Goal: Information Seeking & Learning: Learn about a topic

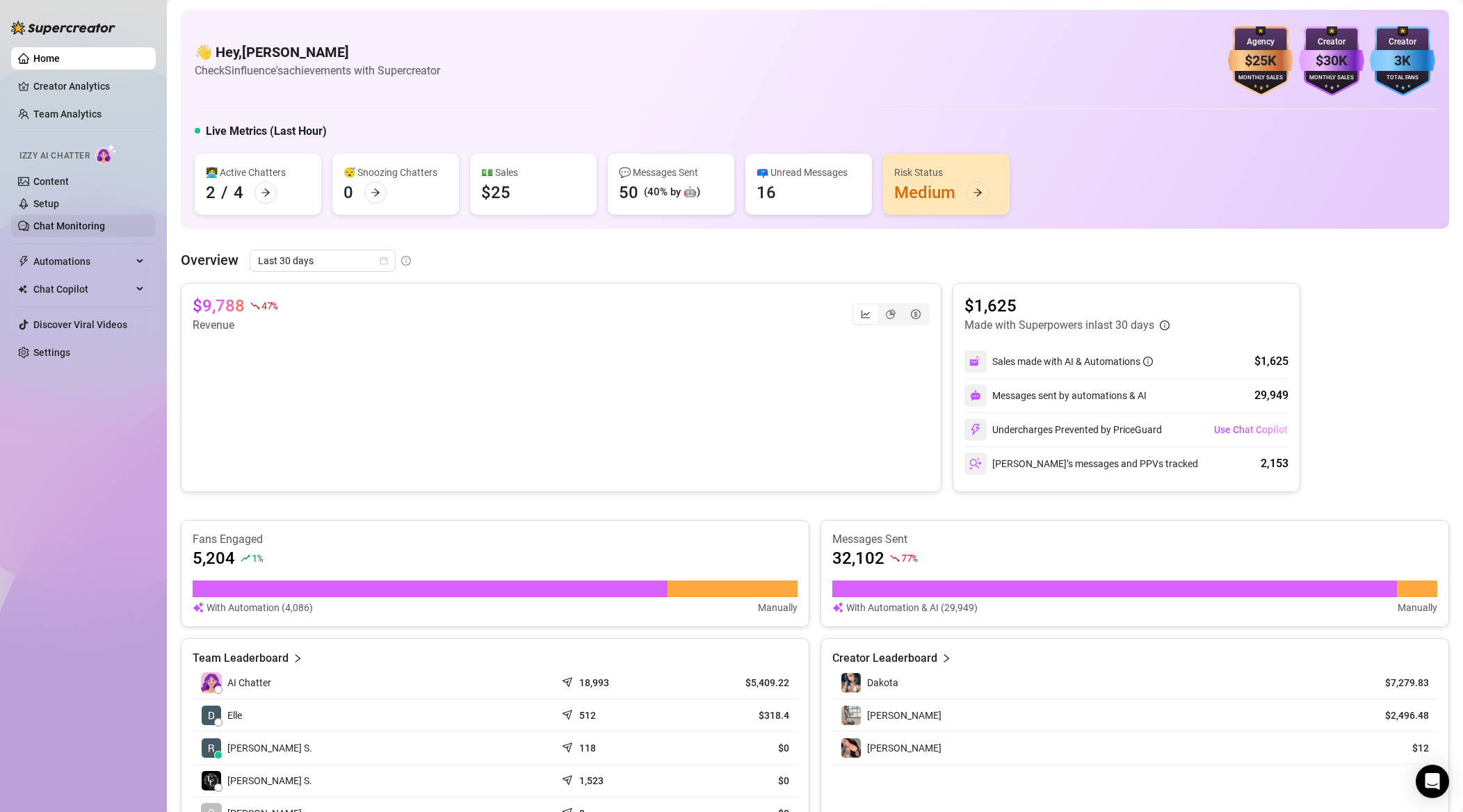
click at [58, 230] on link "Chat Monitoring" at bounding box center [69, 226] width 71 height 12
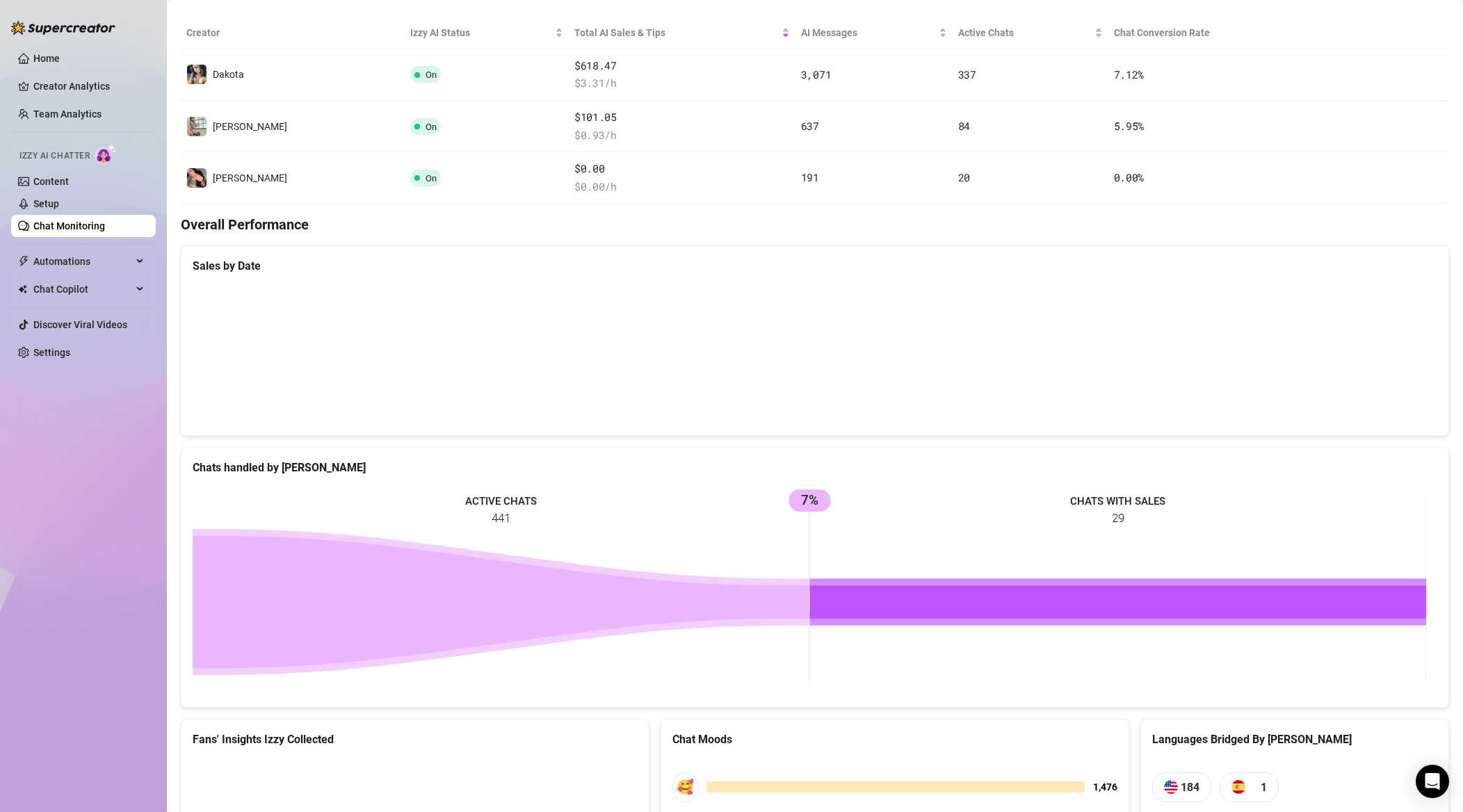
scroll to position [243, 0]
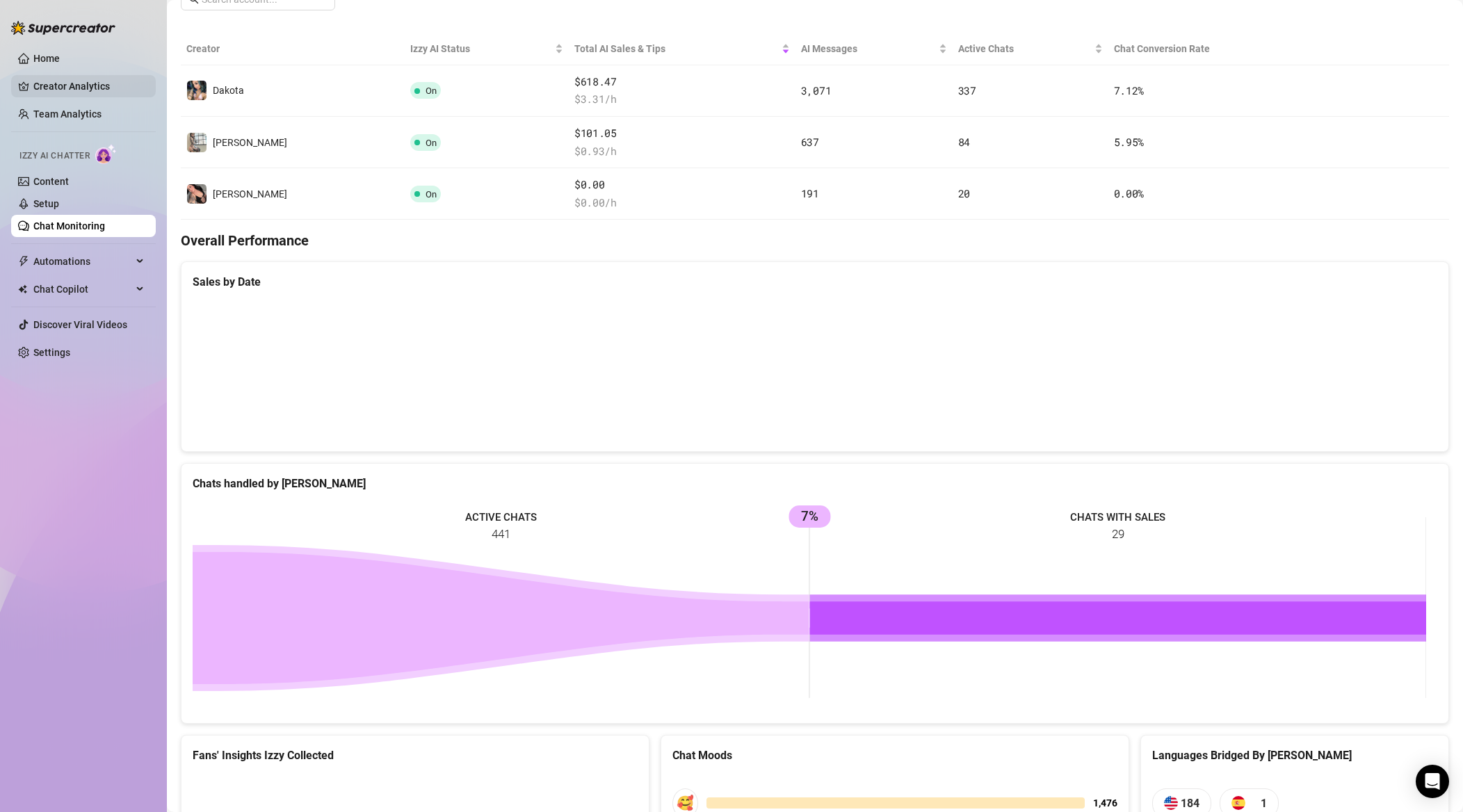
click at [42, 84] on link "Creator Analytics" at bounding box center [89, 85] width 111 height 22
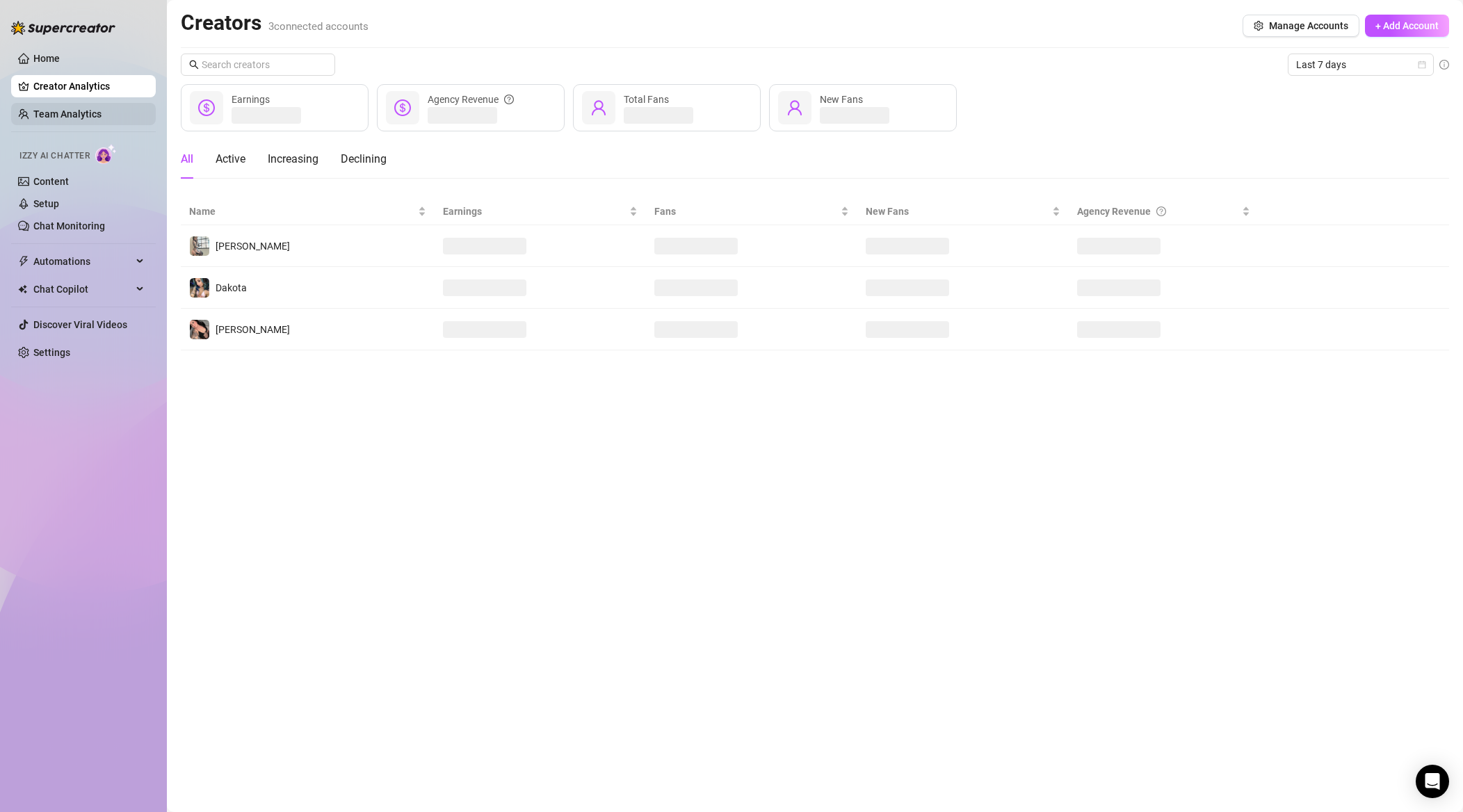
click at [40, 112] on link "Team Analytics" at bounding box center [68, 114] width 69 height 12
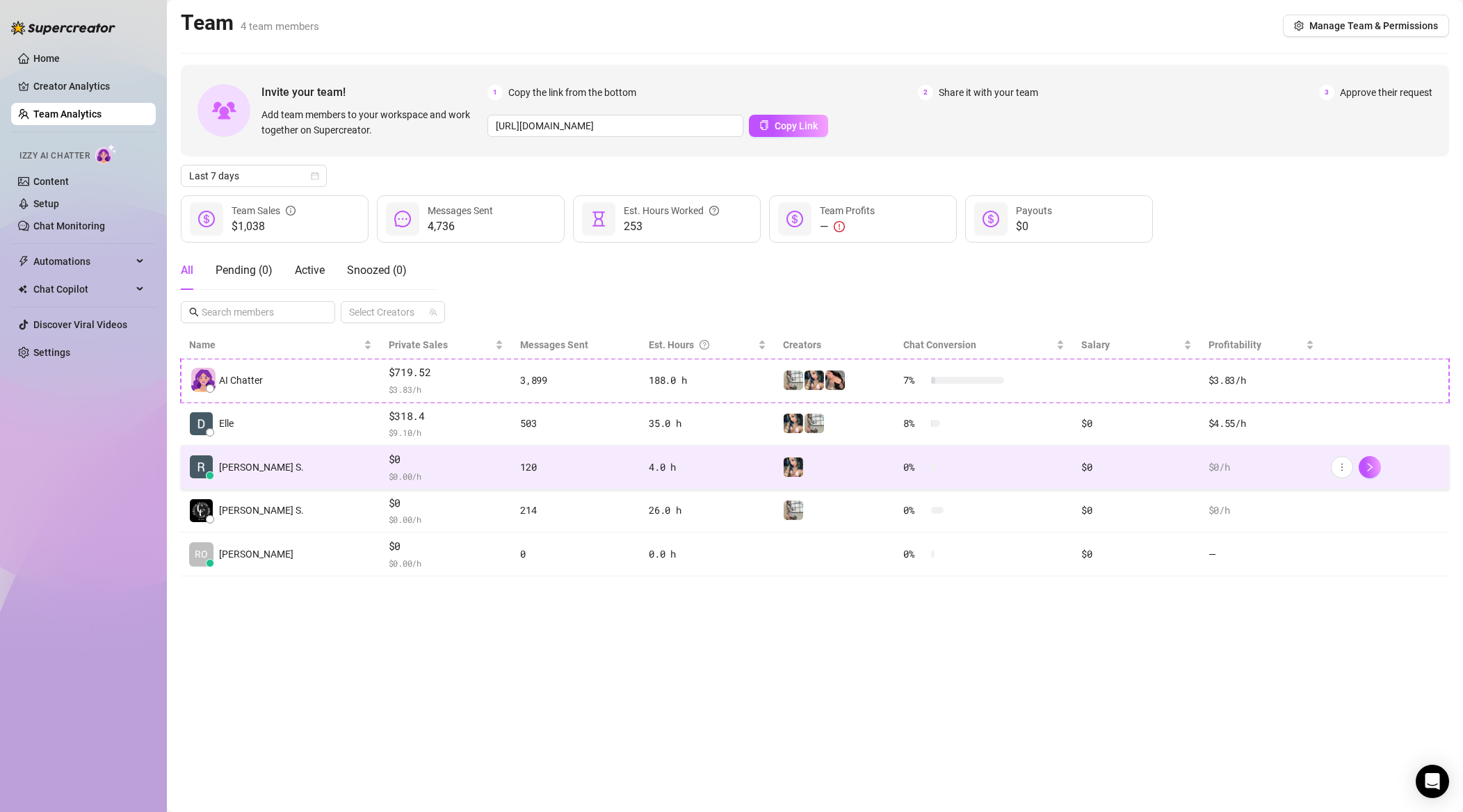
click at [539, 475] on td "120" at bounding box center [576, 467] width 129 height 44
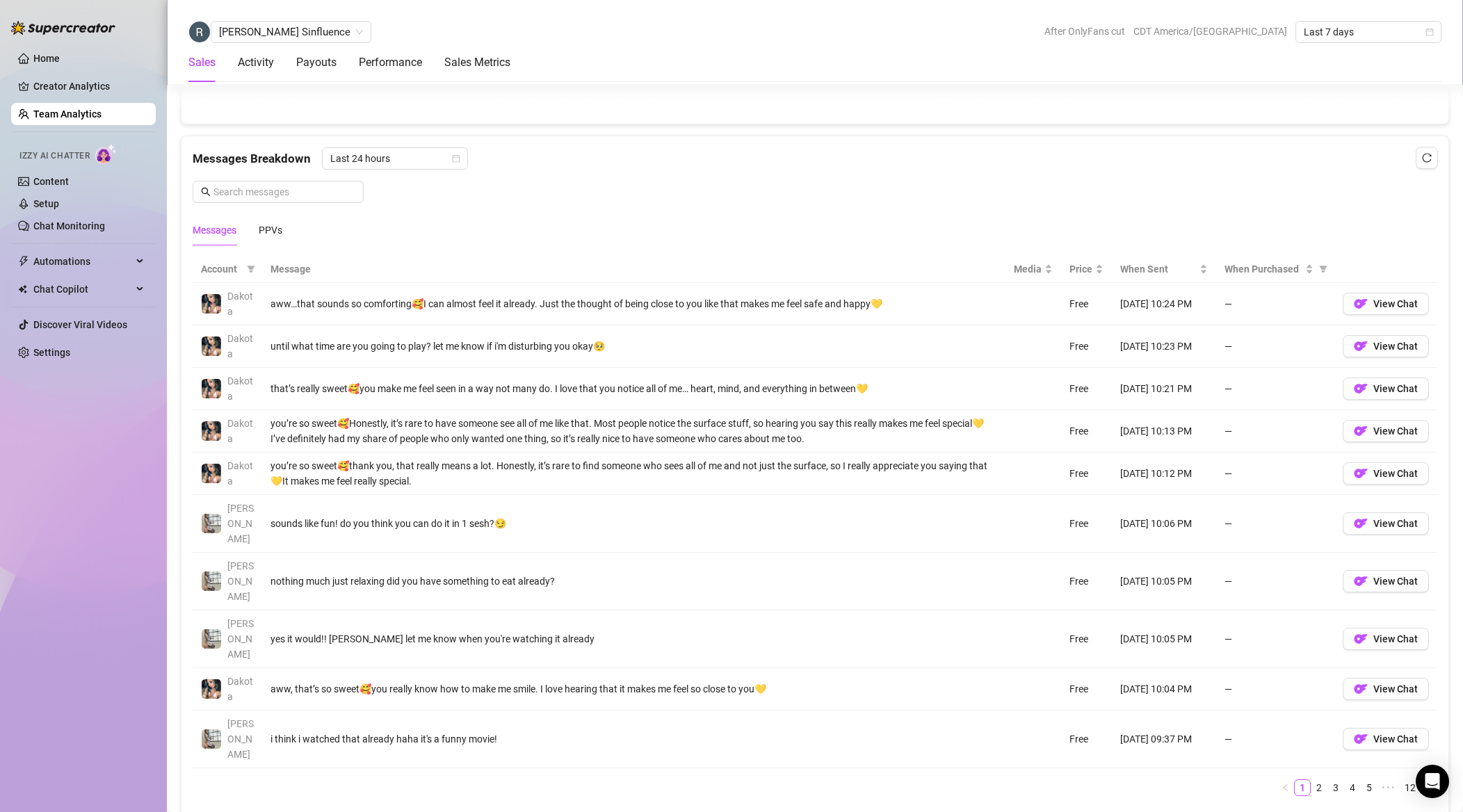
scroll to position [880, 0]
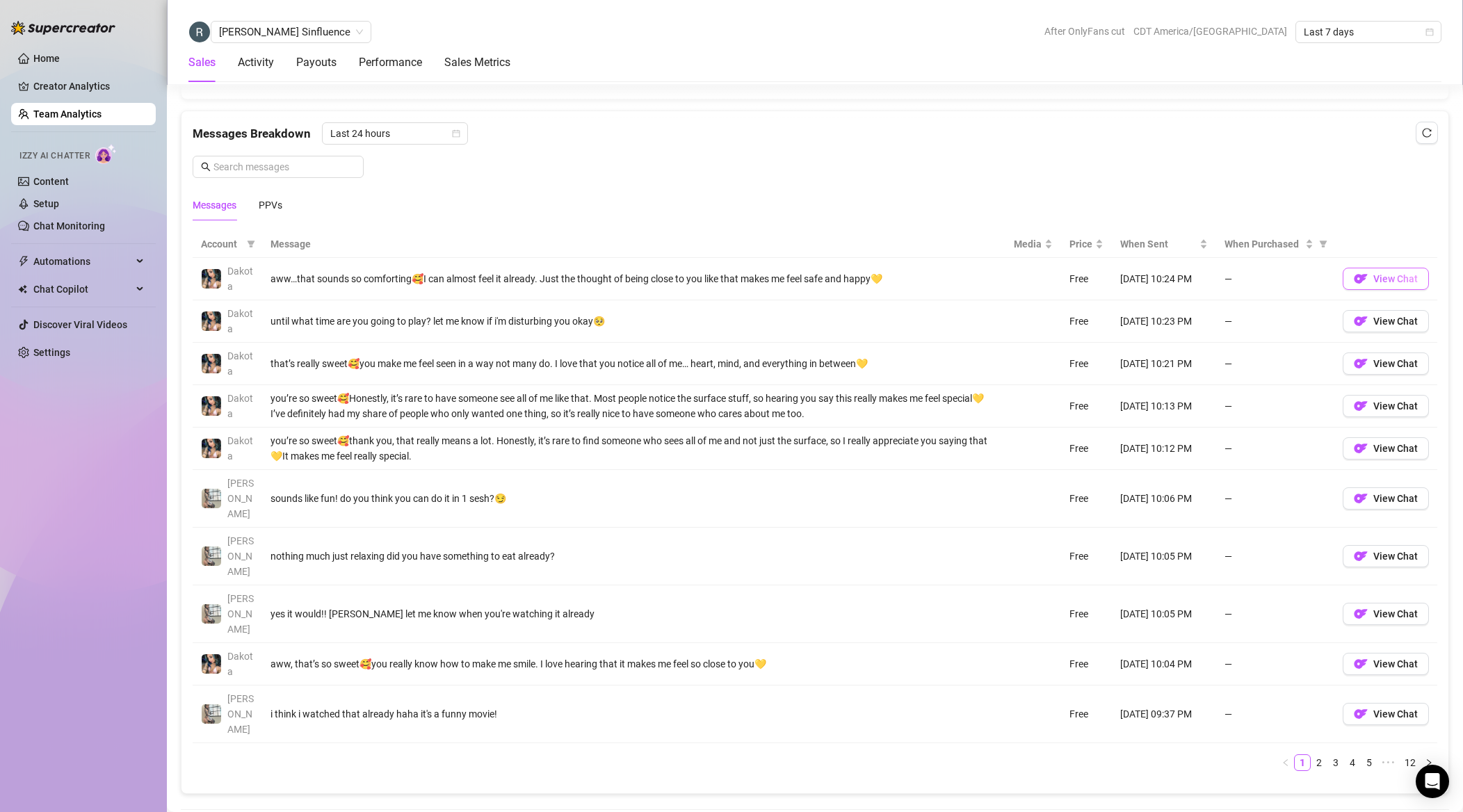
click at [1373, 274] on span "View Chat" at bounding box center [1395, 278] width 44 height 12
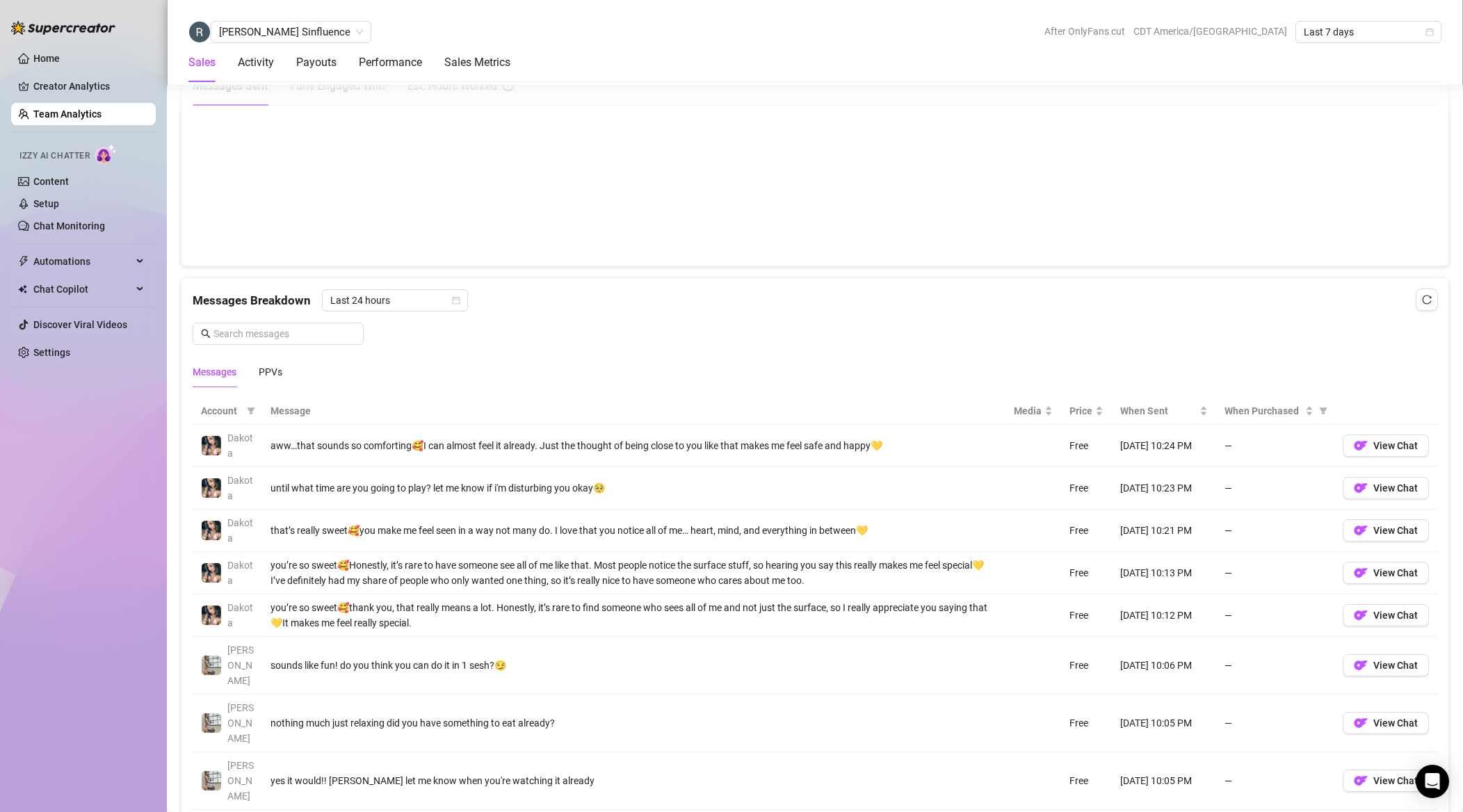
scroll to position [695, 0]
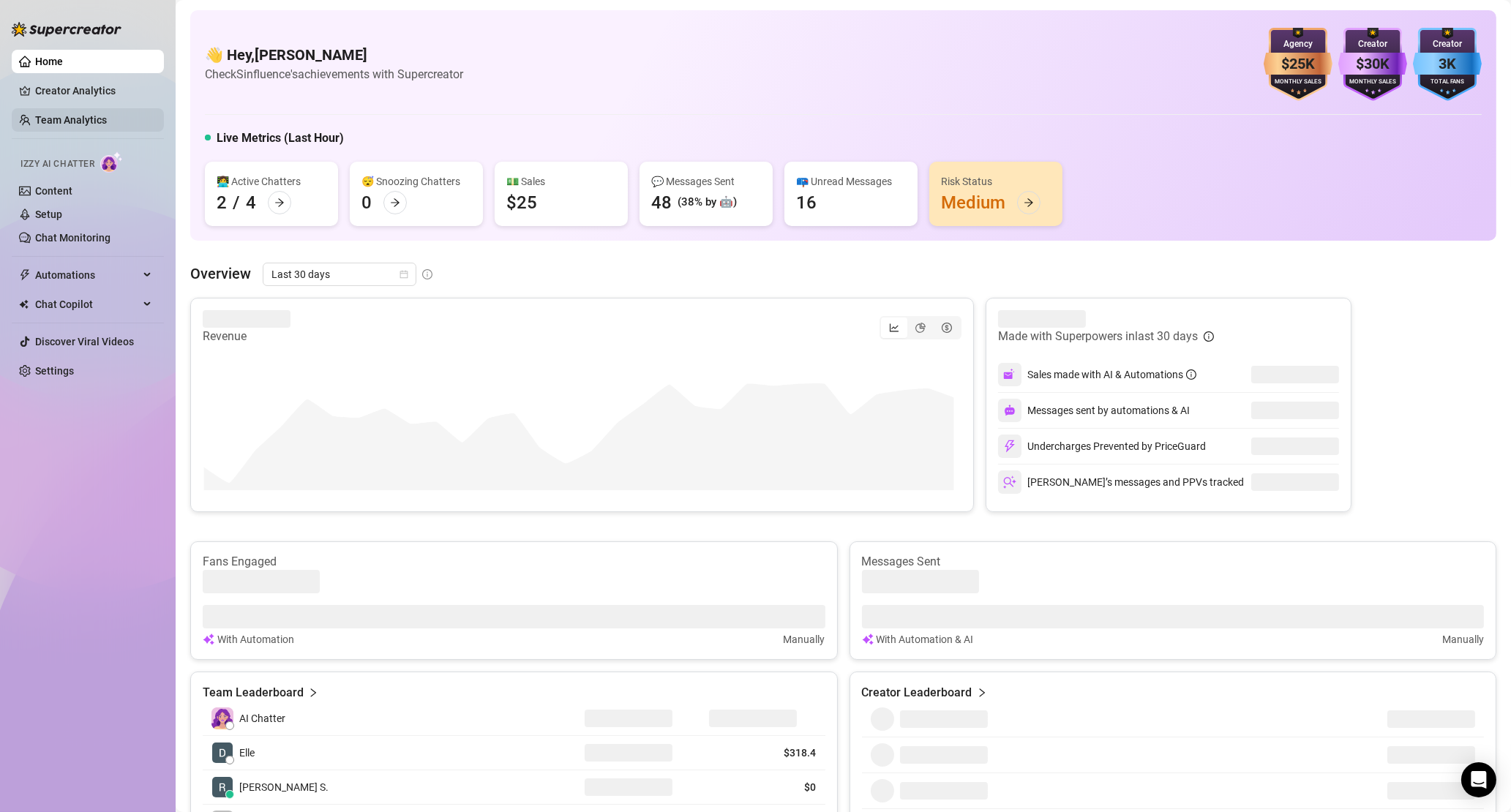
click at [70, 121] on link "Team Analytics" at bounding box center [71, 120] width 72 height 12
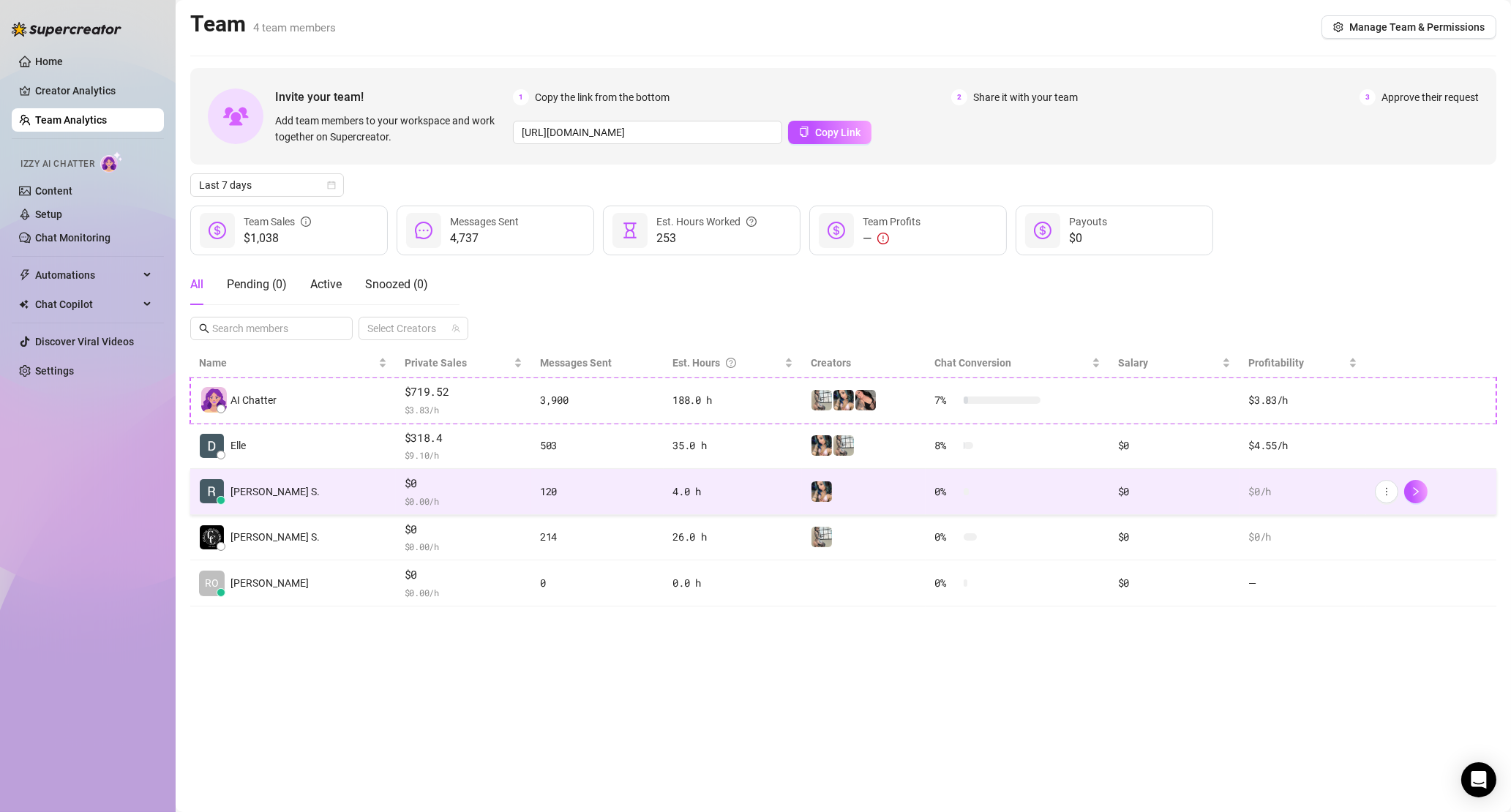
click at [564, 493] on div "120" at bounding box center [598, 491] width 115 height 16
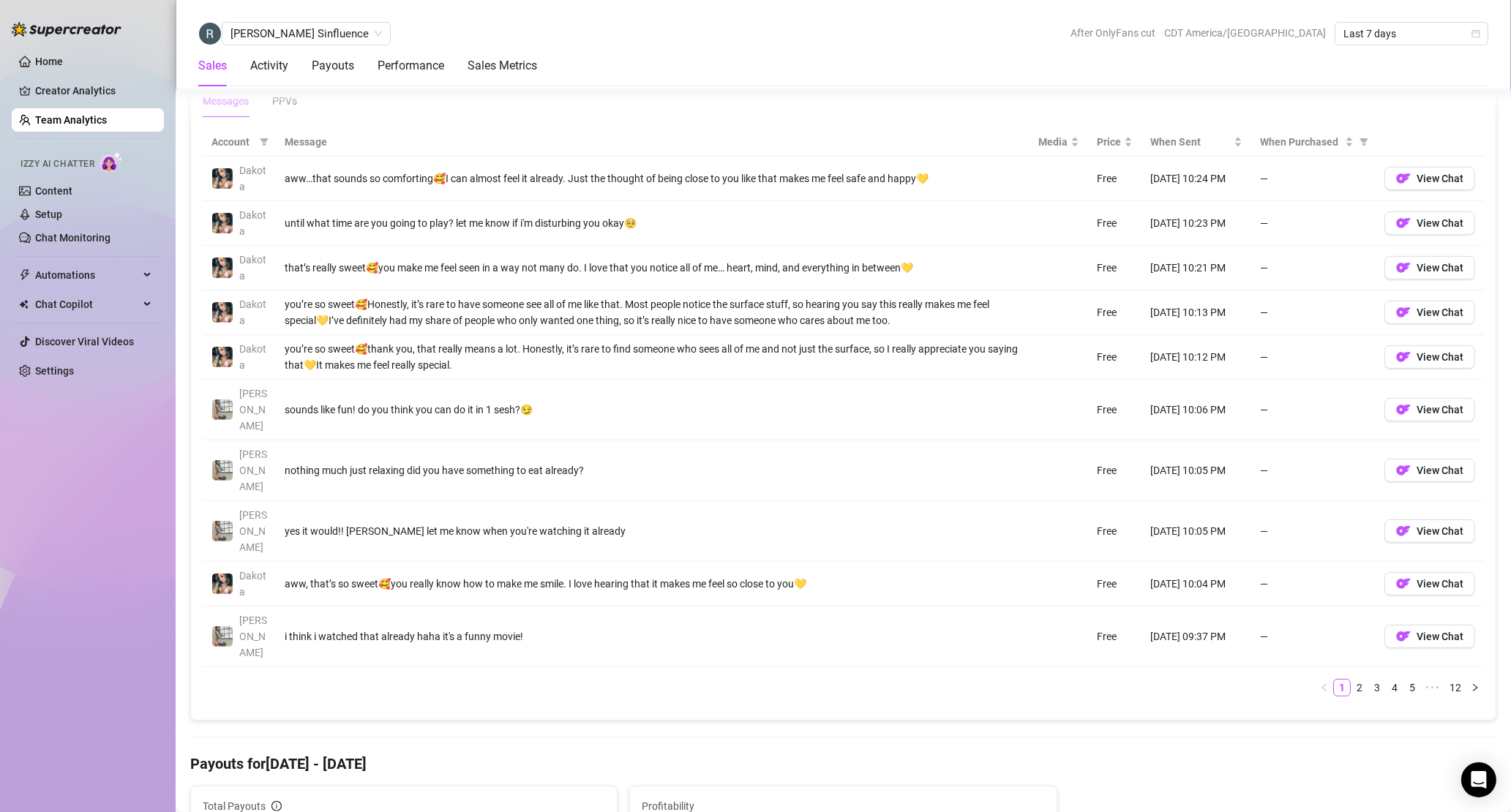
scroll to position [1025, 0]
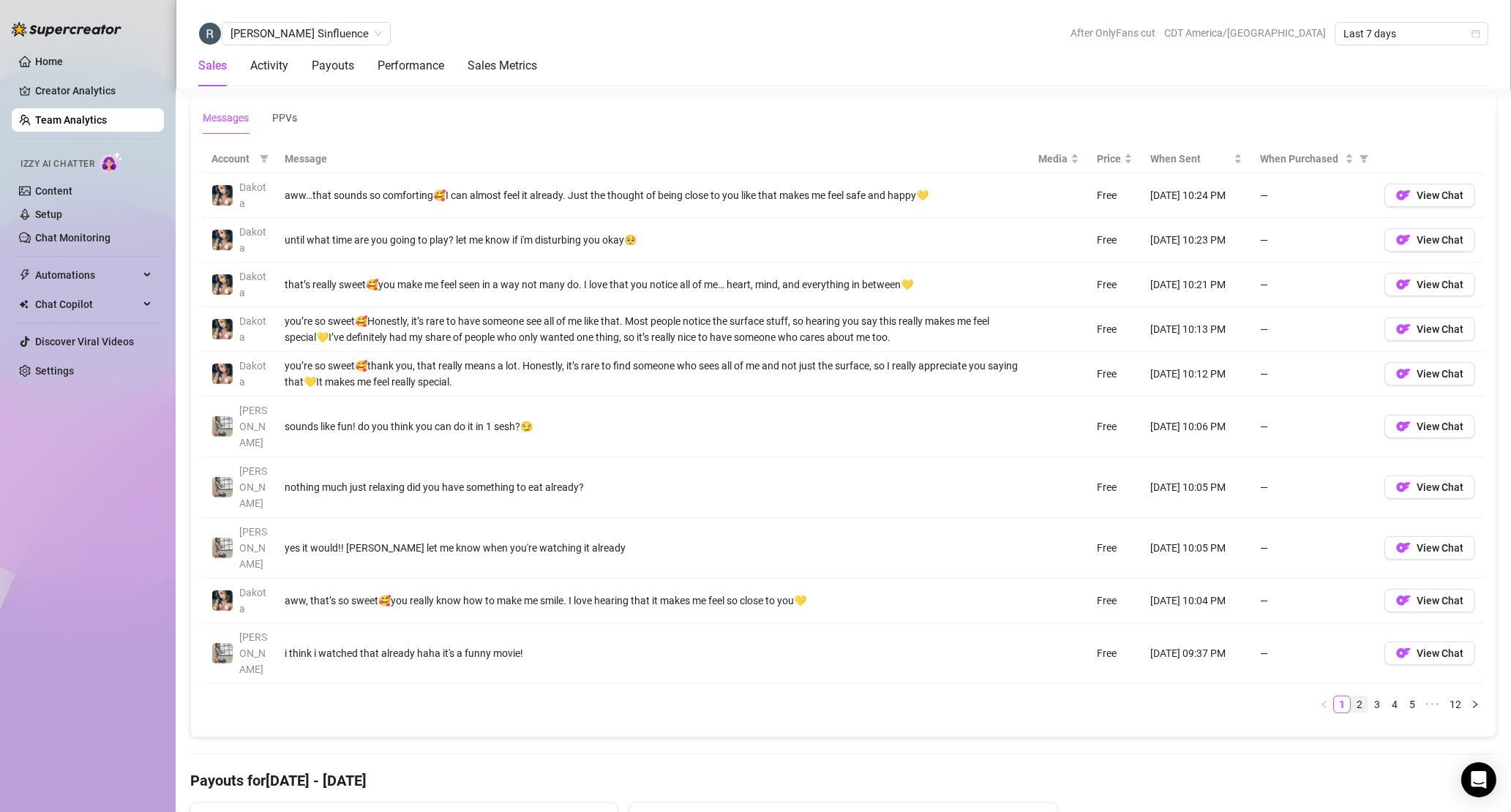
click at [1352, 697] on link "2" at bounding box center [1359, 704] width 16 height 16
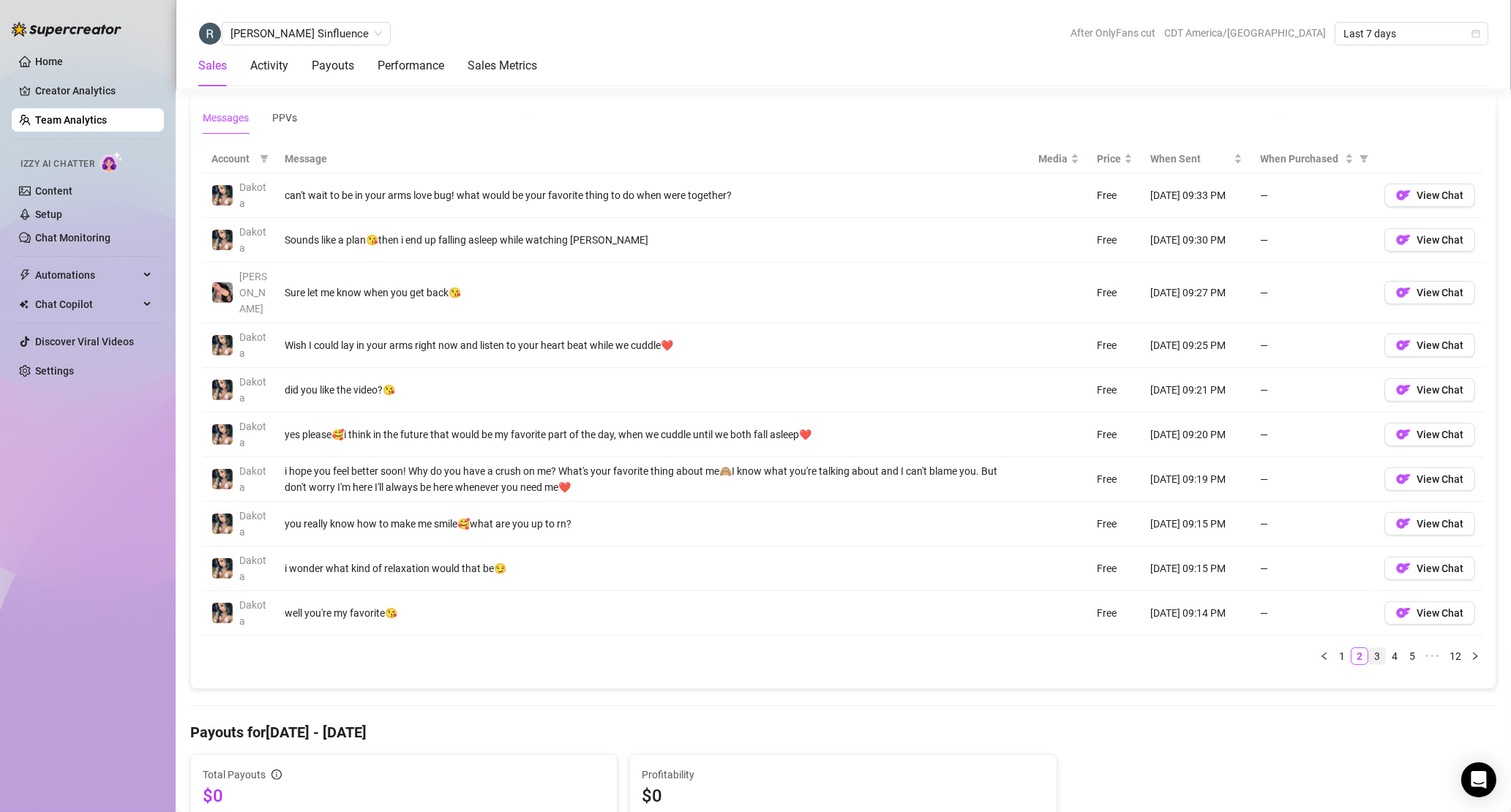
click at [1370, 648] on link "3" at bounding box center [1377, 656] width 16 height 16
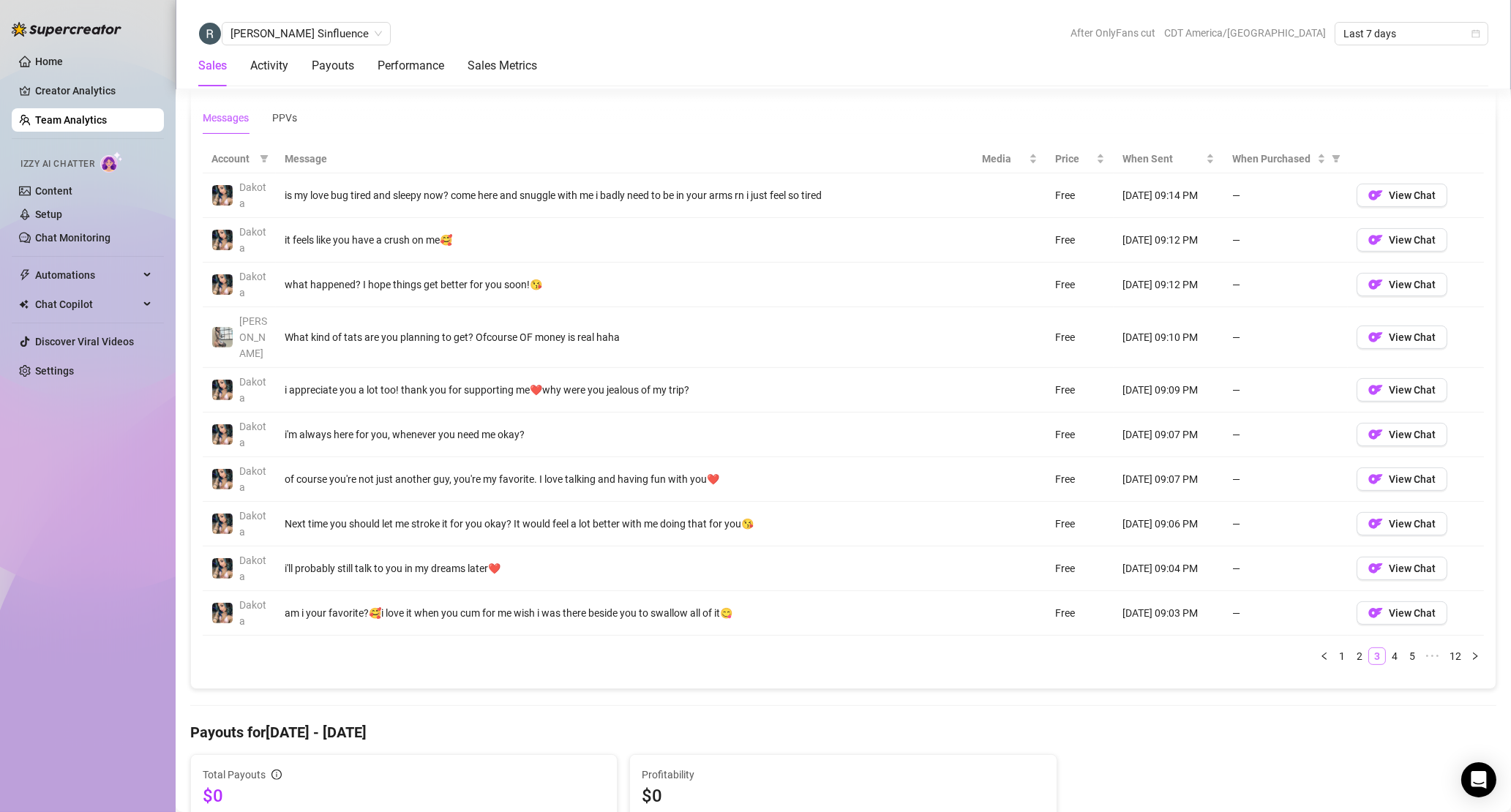
click at [1370, 648] on link "3" at bounding box center [1377, 656] width 16 height 16
click at [1387, 648] on link "4" at bounding box center [1395, 656] width 16 height 16
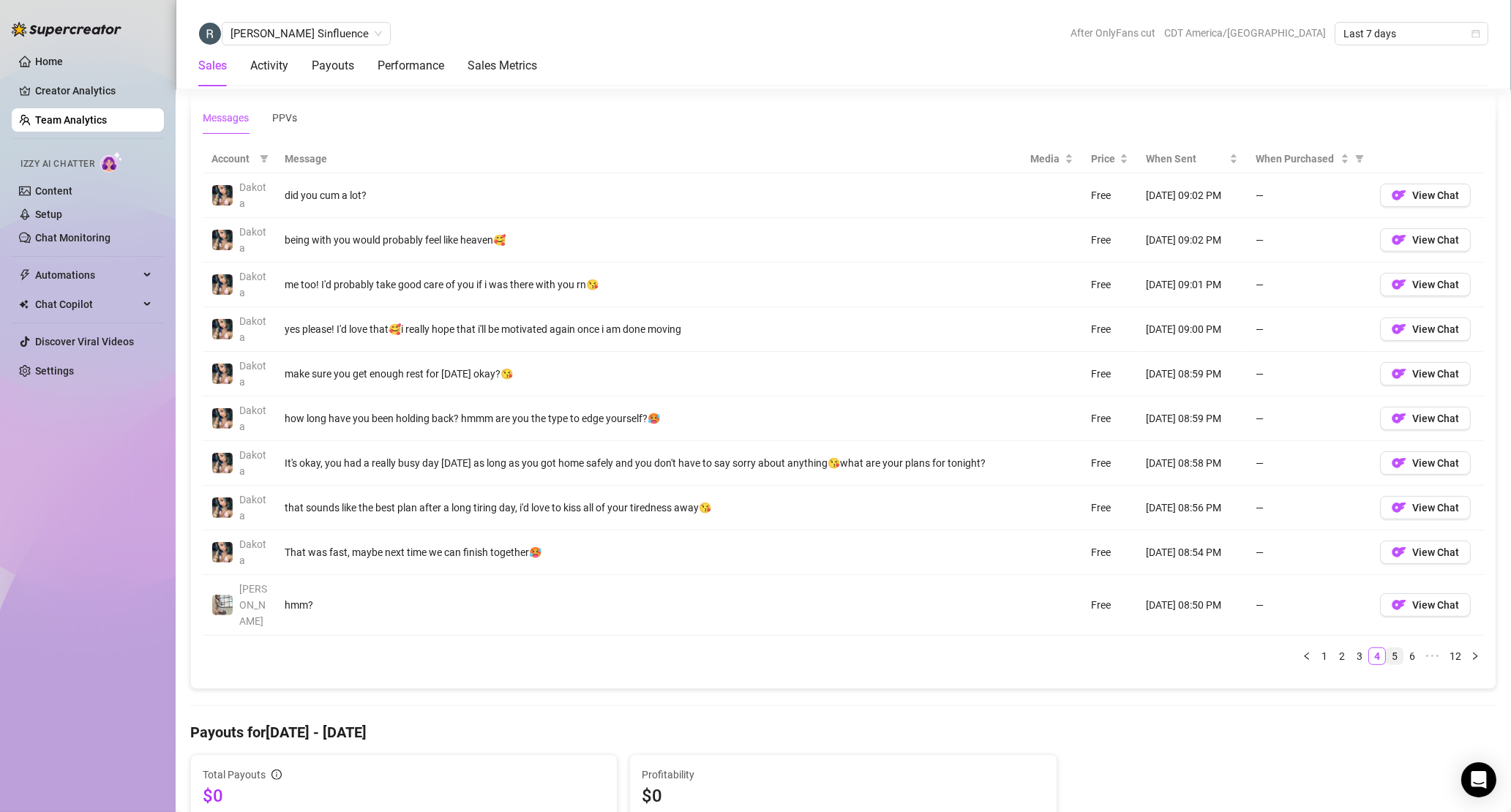
click at [1390, 648] on link "5" at bounding box center [1395, 656] width 16 height 16
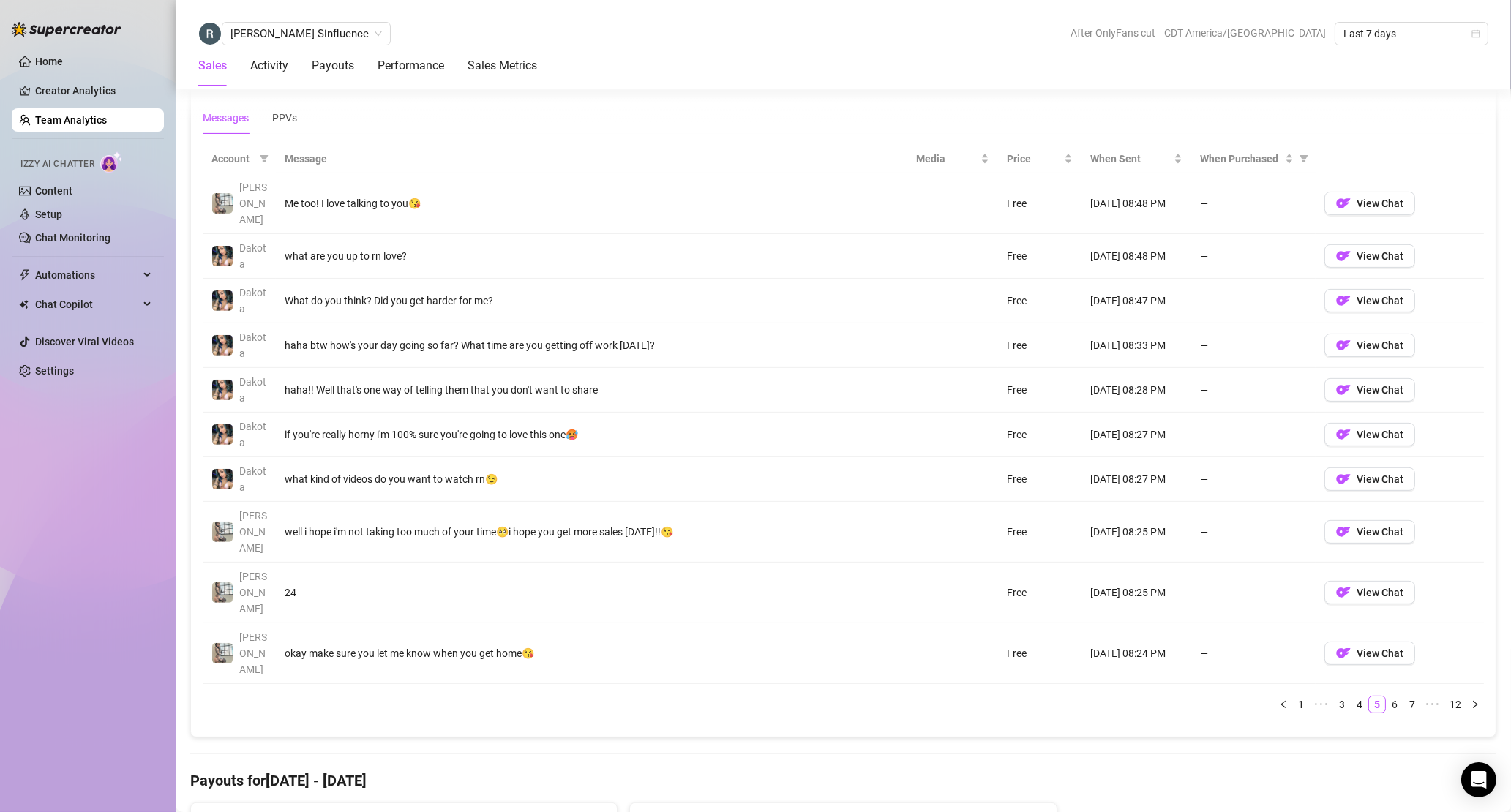
scroll to position [1072, 0]
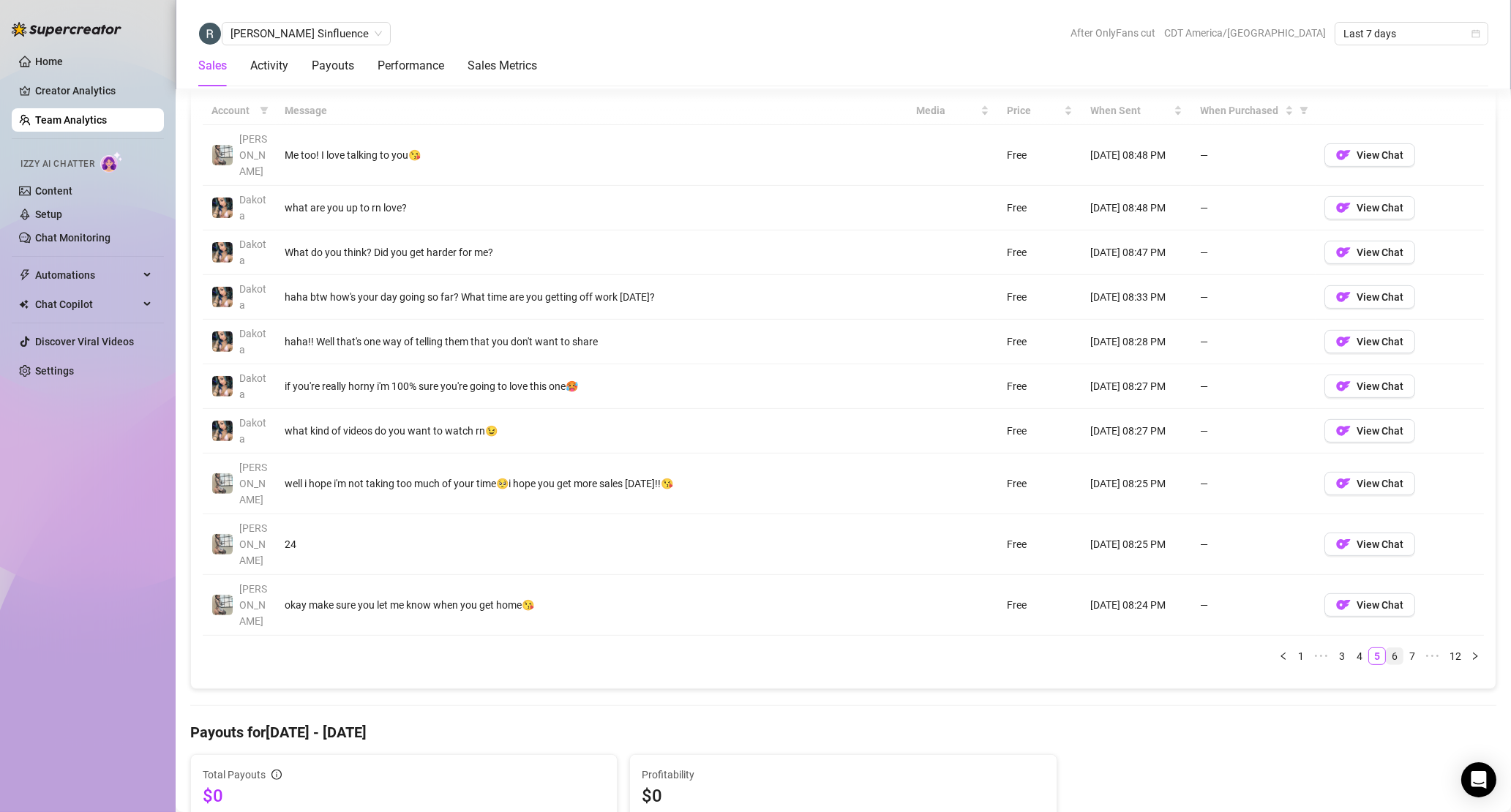
click at [1387, 648] on link "6" at bounding box center [1395, 656] width 16 height 16
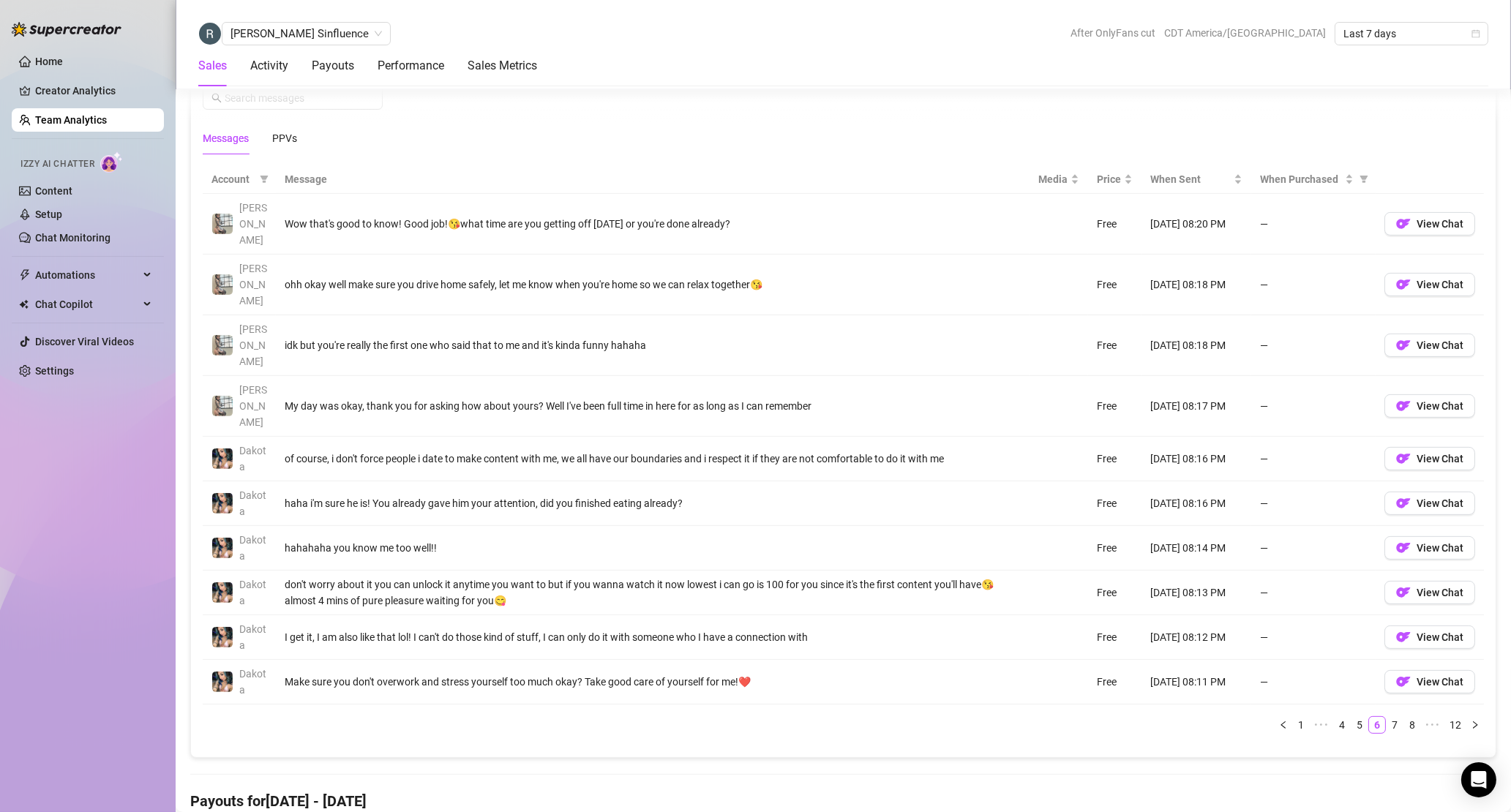
scroll to position [975, 0]
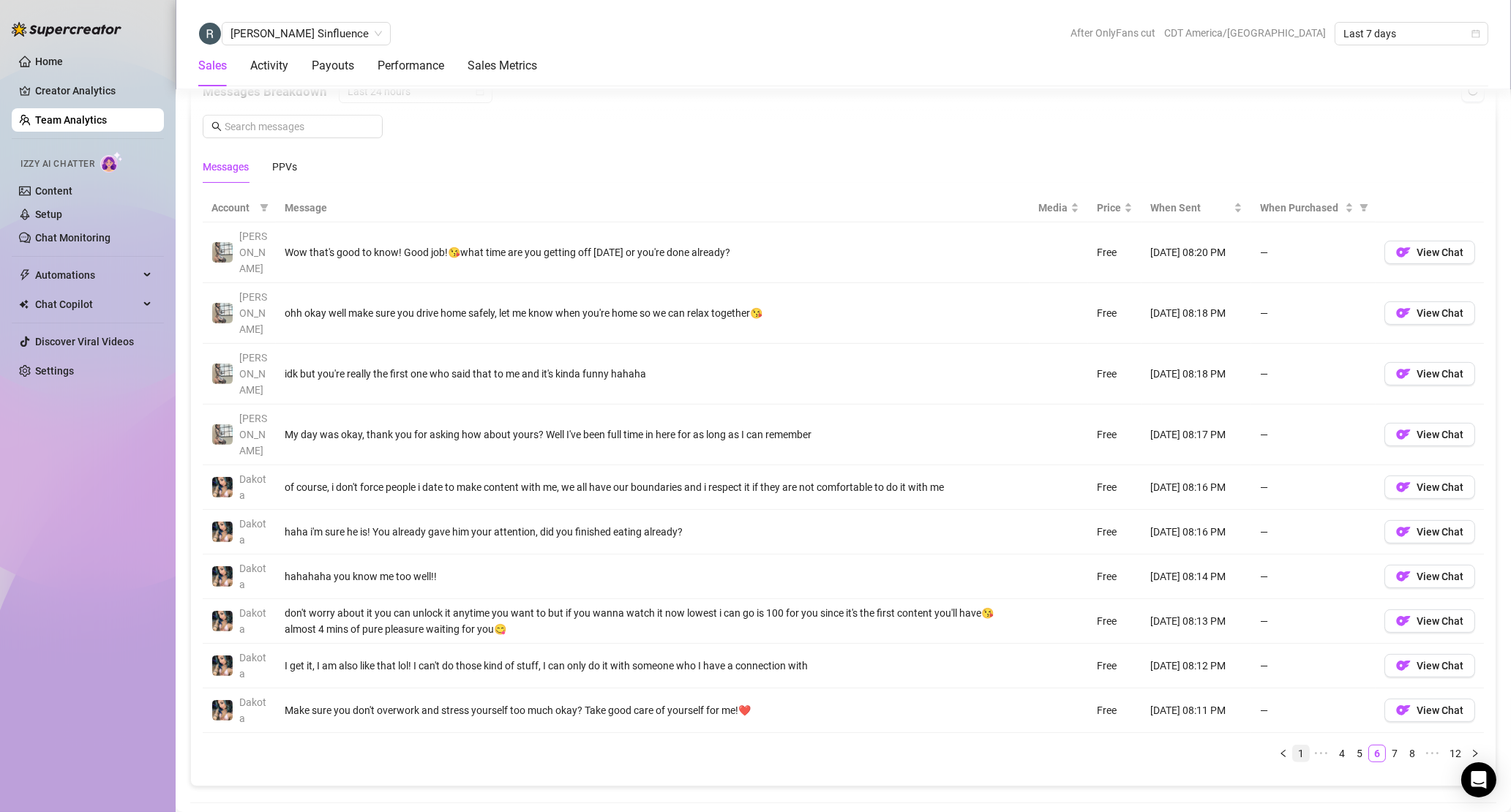
click at [1296, 746] on link "1" at bounding box center [1301, 753] width 16 height 16
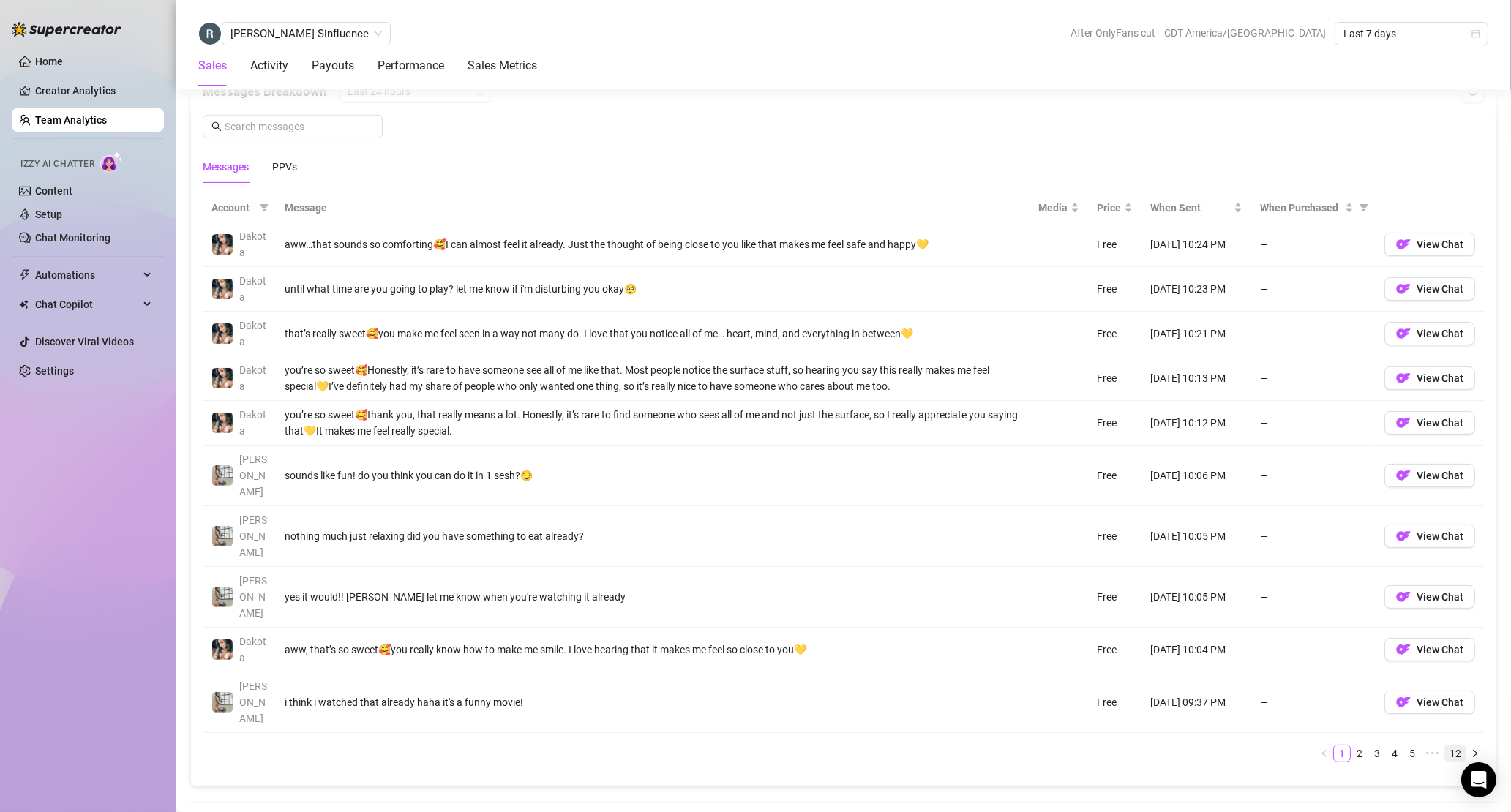
click at [1445, 746] on link "12" at bounding box center [1456, 753] width 21 height 16
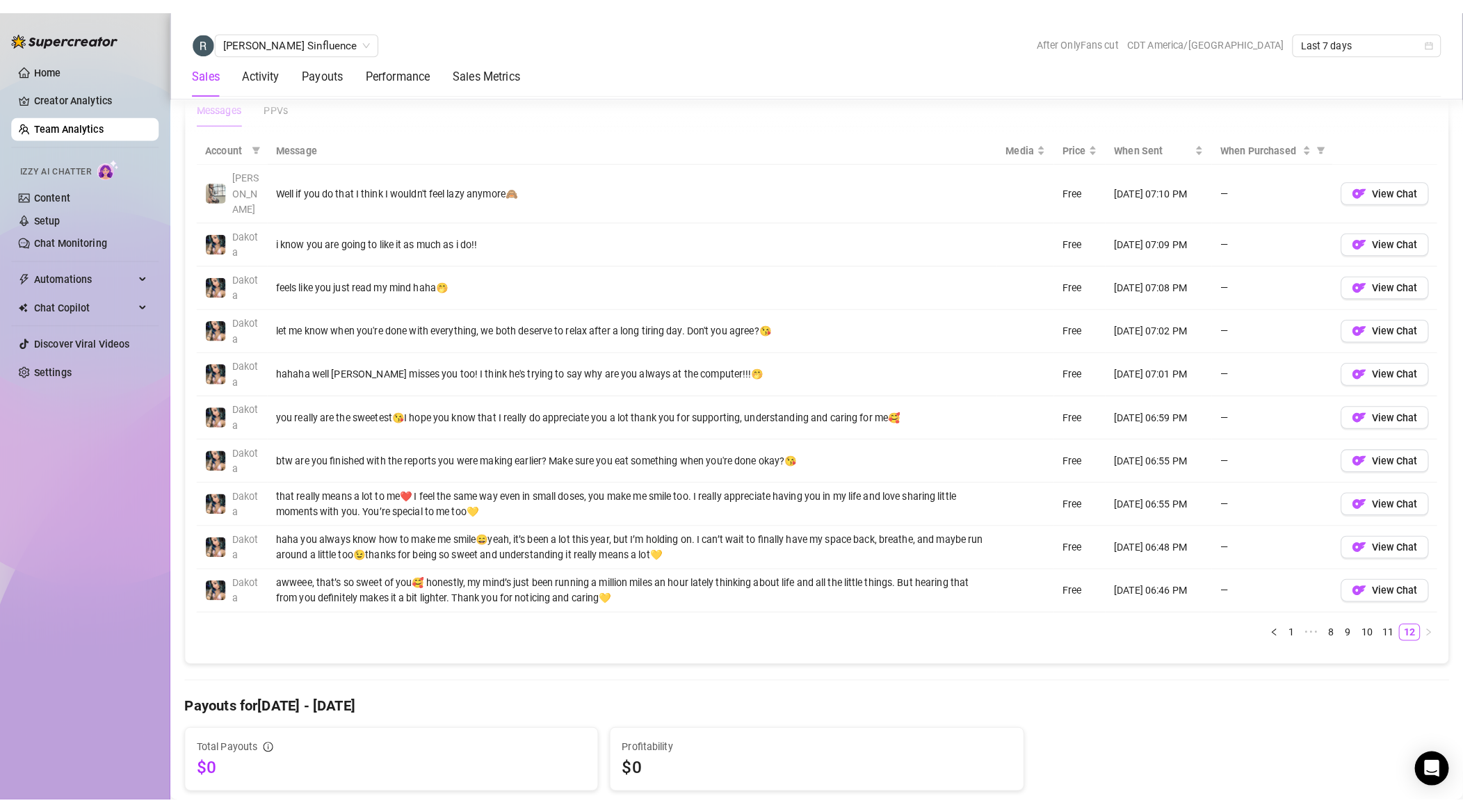
scroll to position [973, 0]
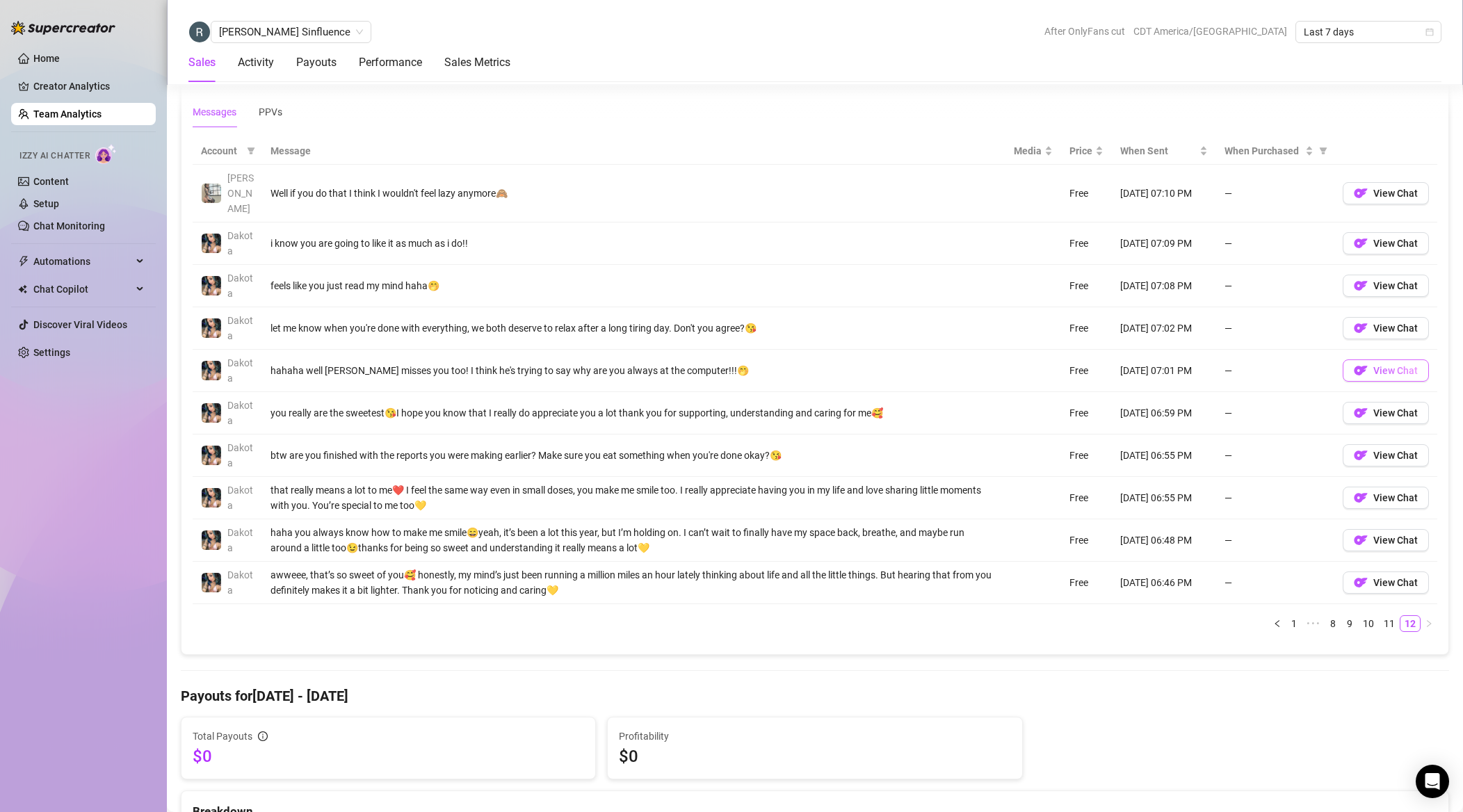
click at [1373, 365] on span "View Chat" at bounding box center [1395, 370] width 44 height 12
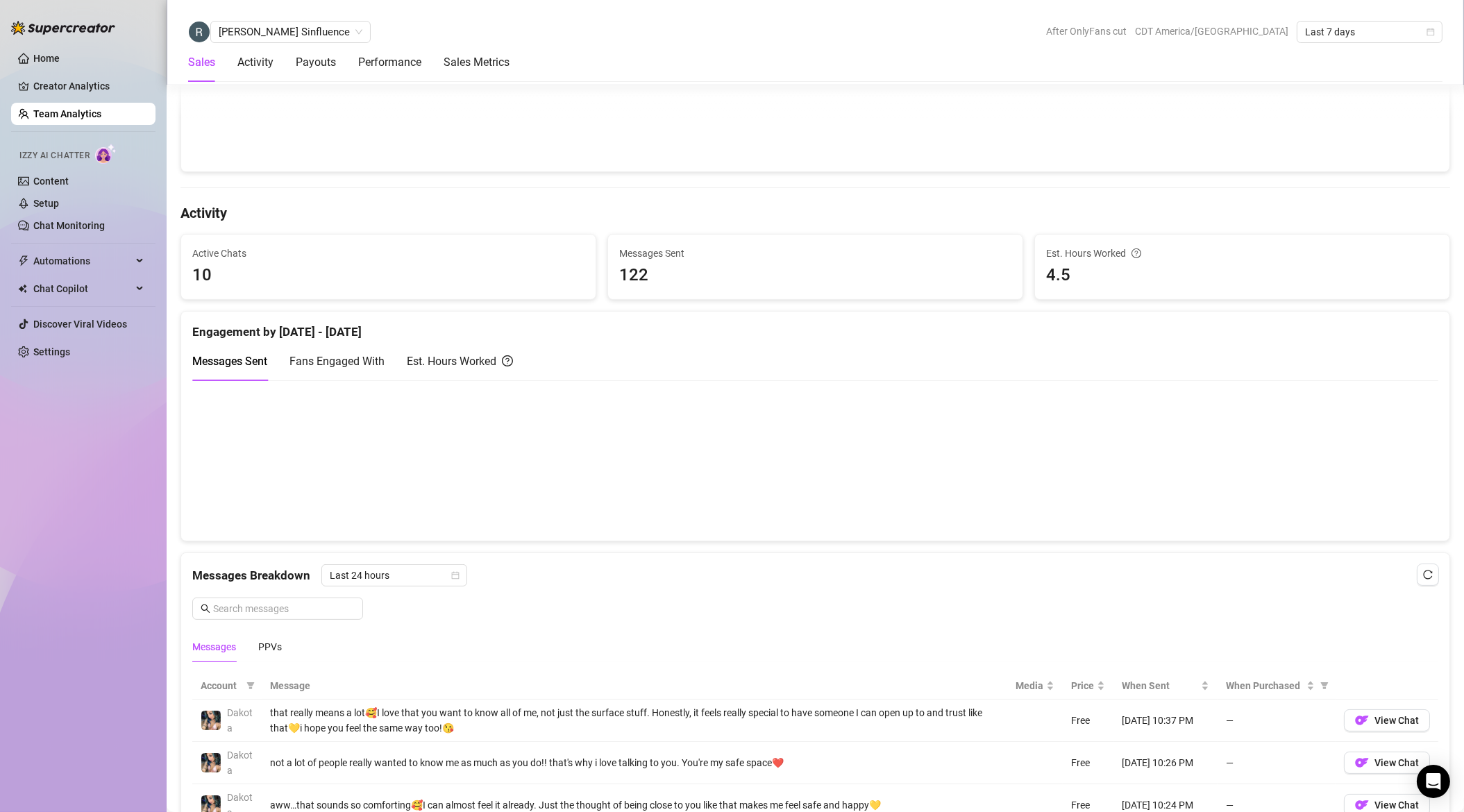
scroll to position [555, 0]
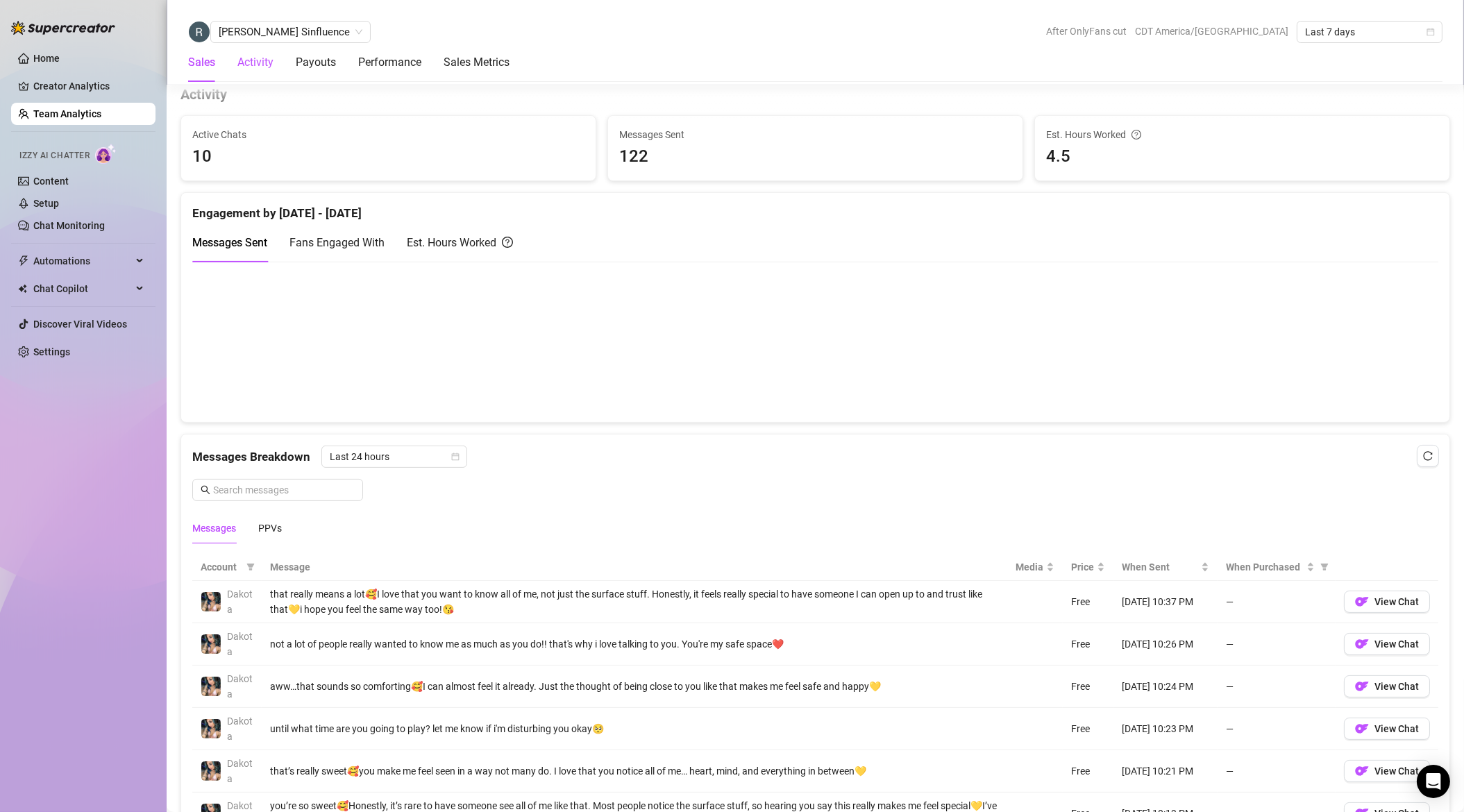
click at [250, 68] on div "Activity" at bounding box center [255, 62] width 36 height 17
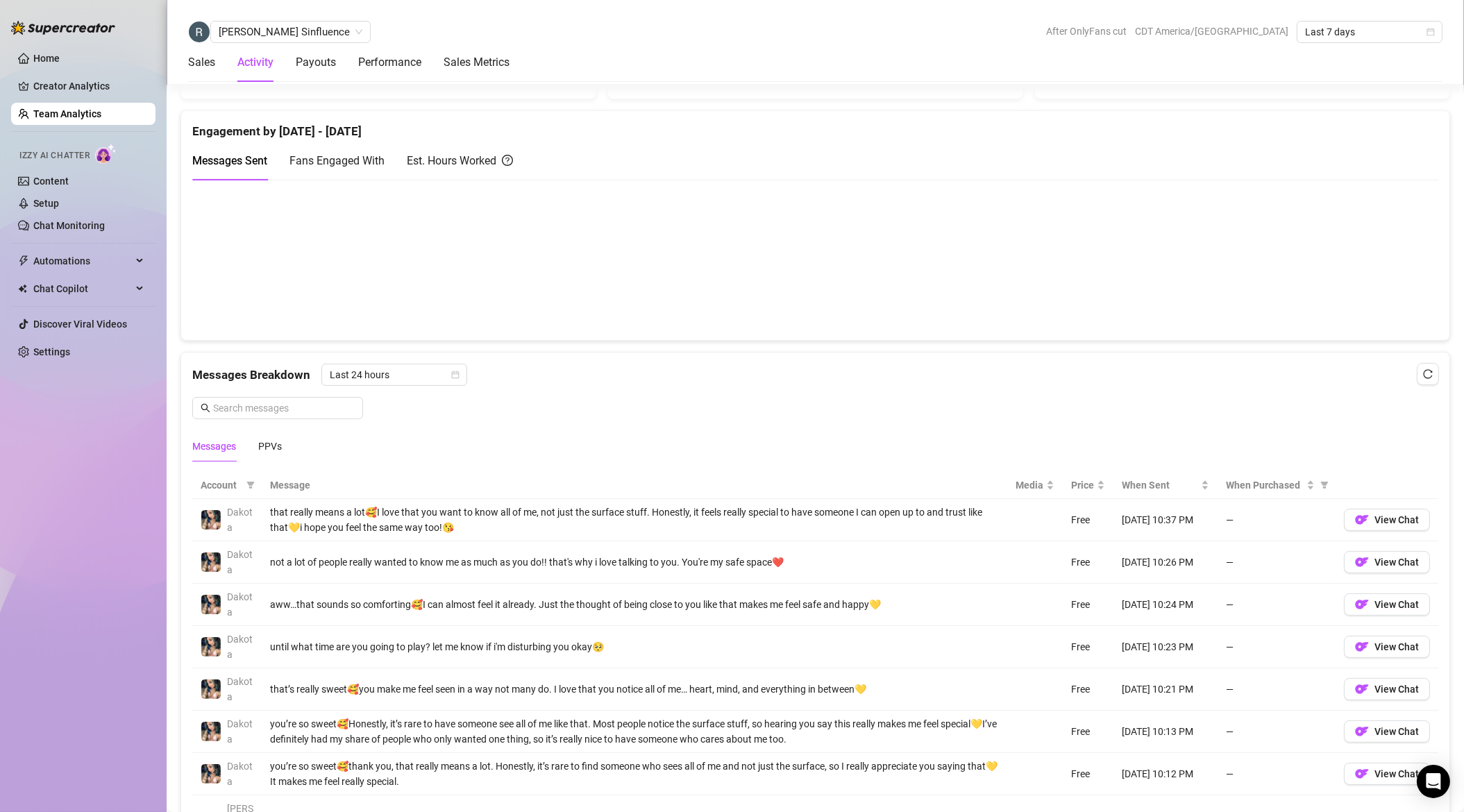
scroll to position [684, 0]
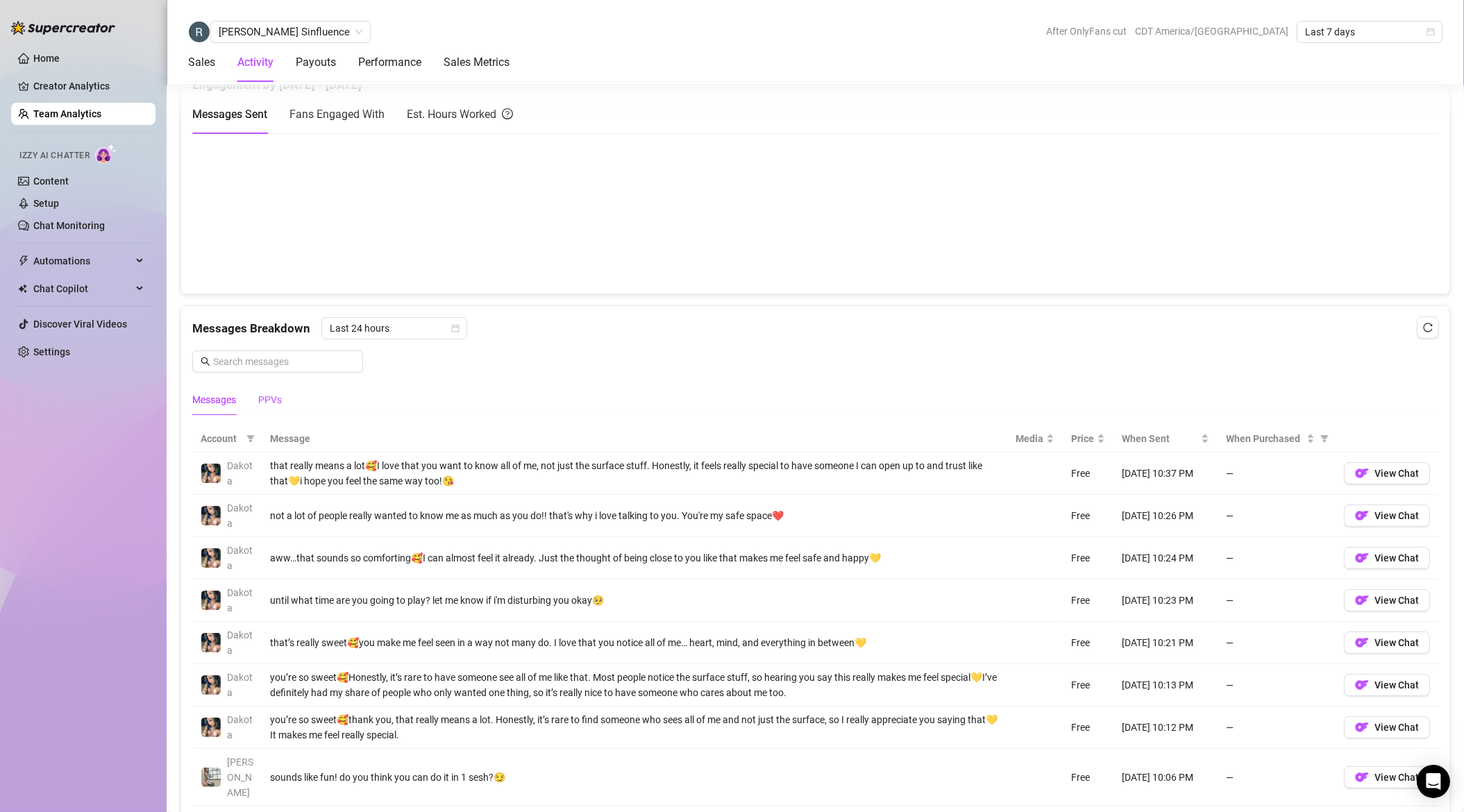
click at [268, 393] on div "PPVs" at bounding box center [270, 399] width 24 height 15
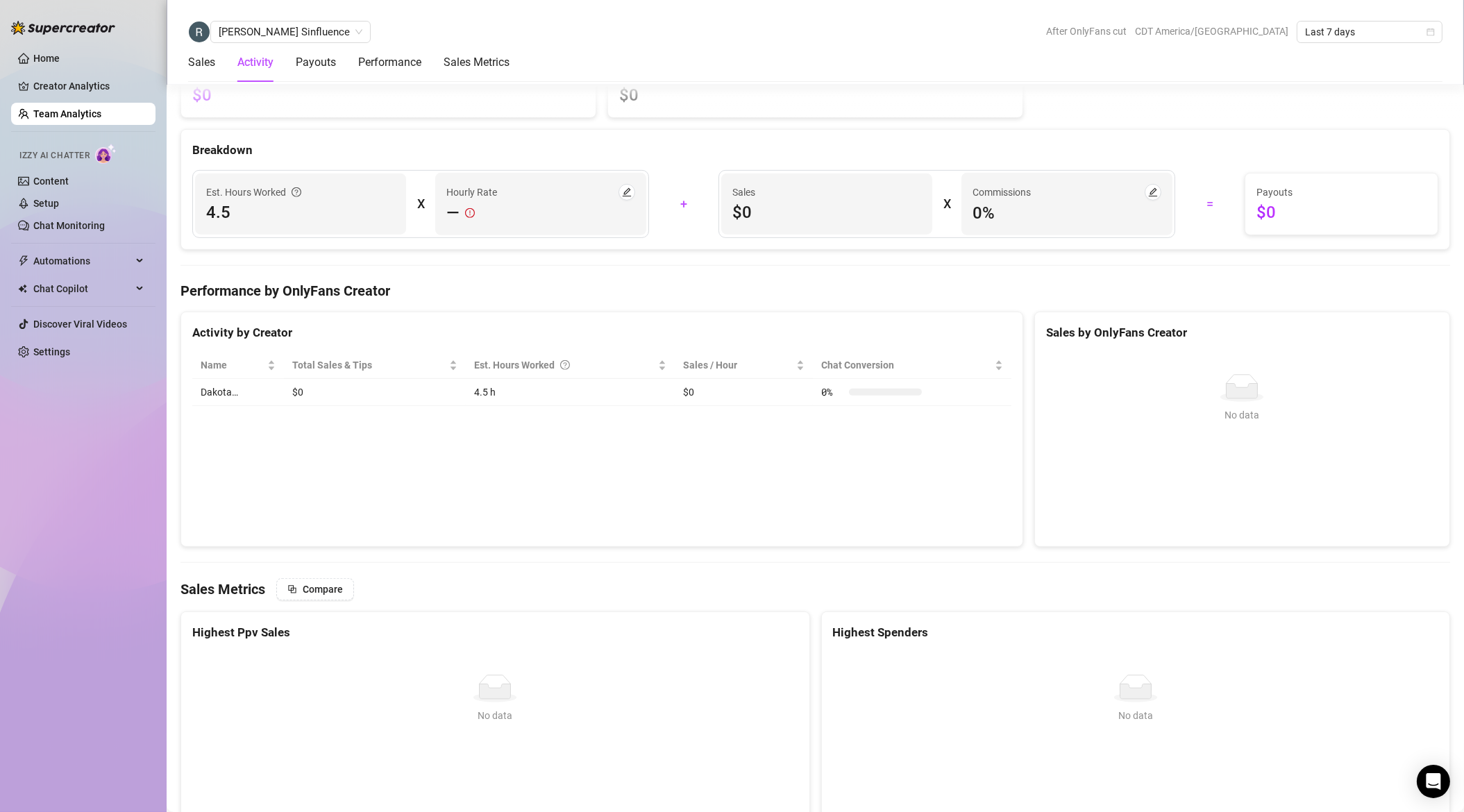
scroll to position [1086, 0]
